Goal: Task Accomplishment & Management: Use online tool/utility

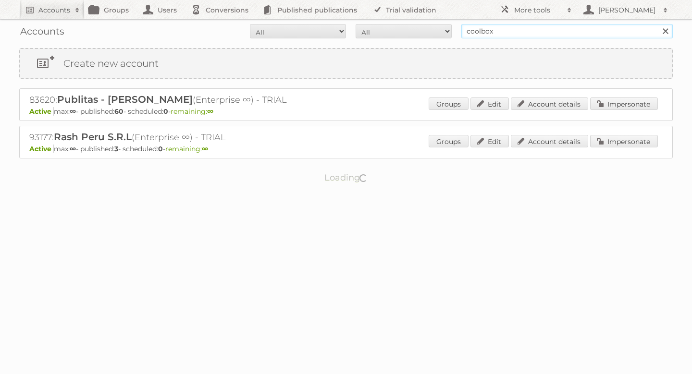
click at [574, 31] on input "coolbox" at bounding box center [566, 31] width 211 height 14
type input "empresarial"
click at [657, 24] on input "Search" at bounding box center [664, 31] width 14 height 14
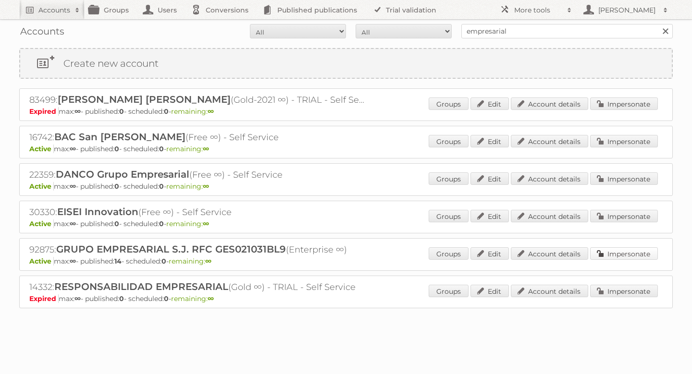
click at [633, 255] on link "Impersonate" at bounding box center [624, 253] width 68 height 12
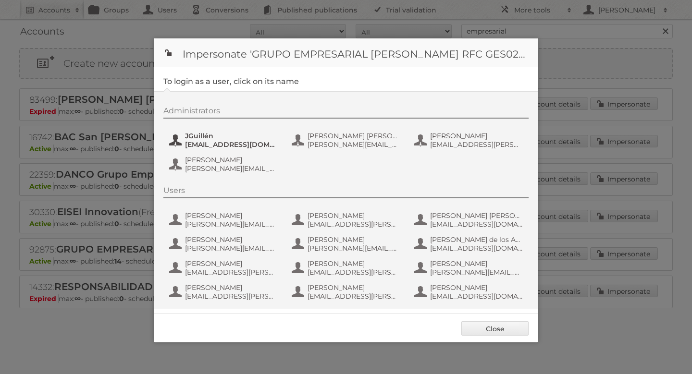
click at [231, 145] on span "[EMAIL_ADDRESS][DOMAIN_NAME]" at bounding box center [231, 144] width 93 height 9
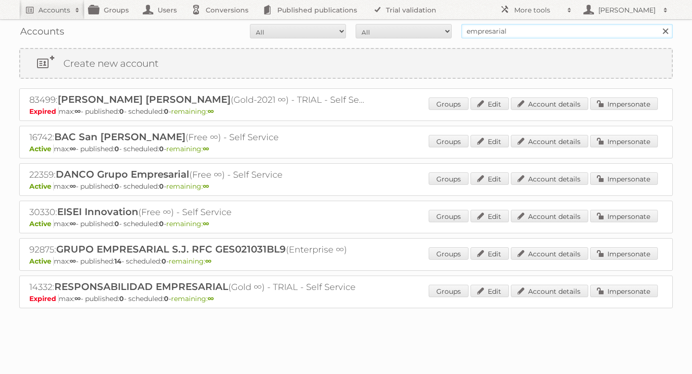
click at [510, 27] on input "empresarial" at bounding box center [566, 31] width 211 height 14
type input "jafra"
click at [657, 24] on input "Search" at bounding box center [664, 31] width 14 height 14
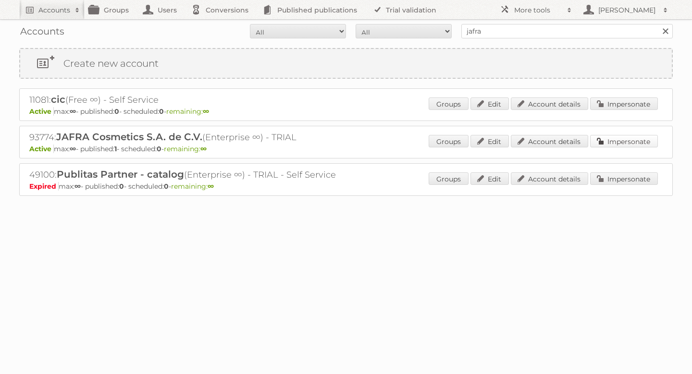
click at [606, 139] on link "Impersonate" at bounding box center [624, 141] width 68 height 12
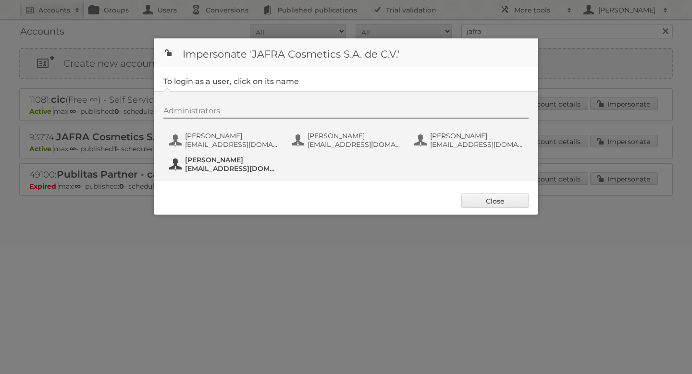
click at [231, 159] on span "Irving Campos" at bounding box center [231, 160] width 93 height 9
